Goal: Check status: Check status

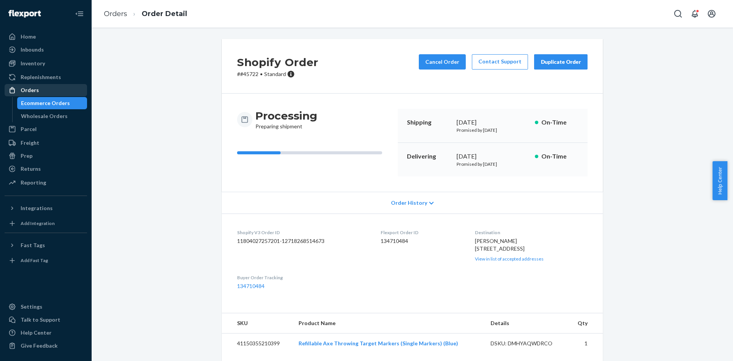
click at [46, 93] on div "Orders" at bounding box center [45, 90] width 81 height 11
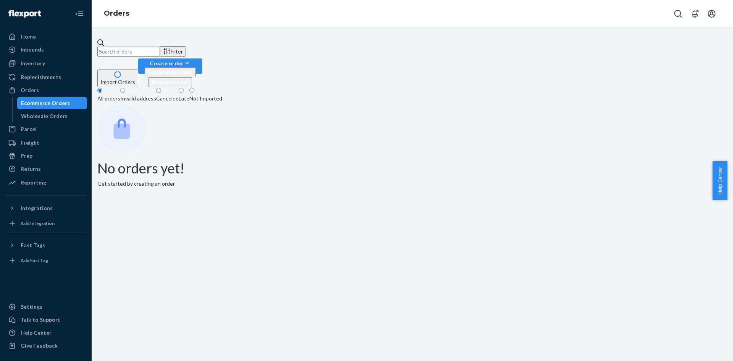
click at [152, 47] on input "text" at bounding box center [128, 52] width 63 height 10
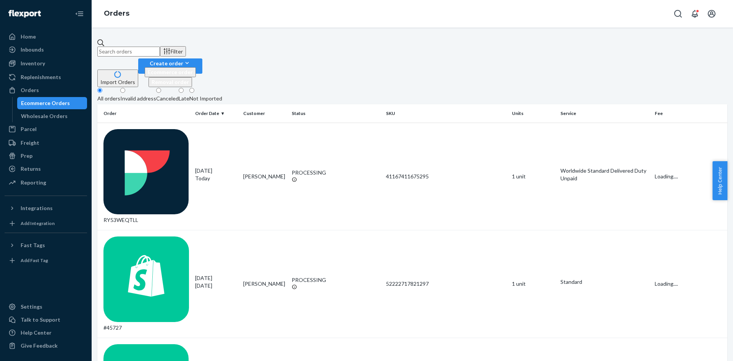
paste input "45721"
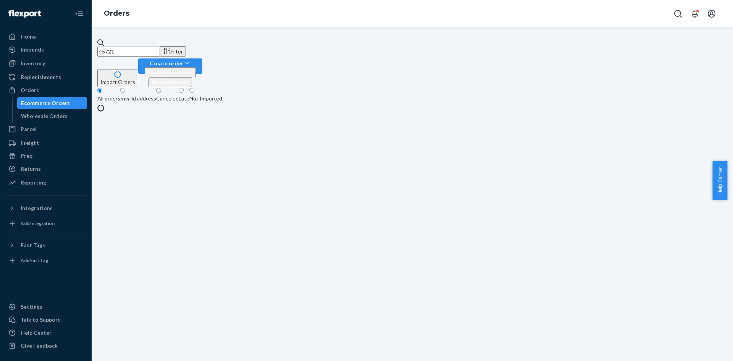
type input "45721"
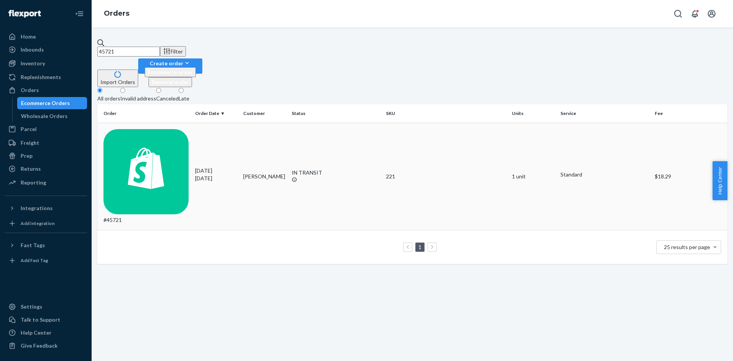
click at [151, 123] on td "#45721" at bounding box center [144, 177] width 95 height 108
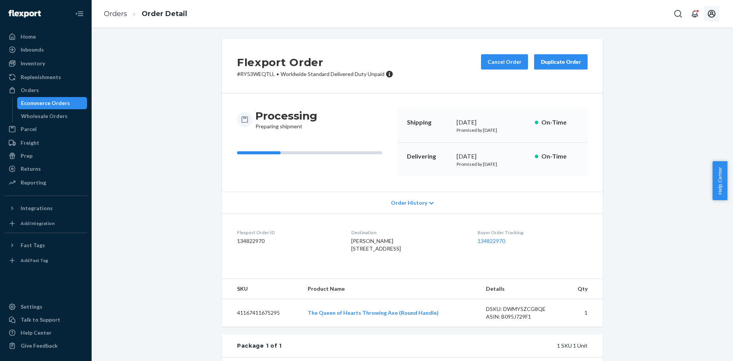
click at [710, 14] on icon "Open account menu" at bounding box center [712, 14] width 8 height 8
click at [640, 23] on div "Log out" at bounding box center [644, 20] width 18 height 8
